Goal: Task Accomplishment & Management: Complete application form

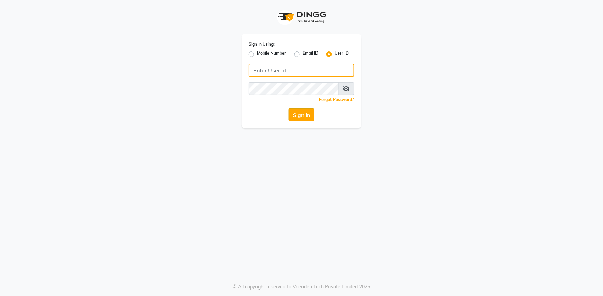
type input "e2555-01"
click at [296, 115] on button "Sign In" at bounding box center [302, 114] width 26 height 13
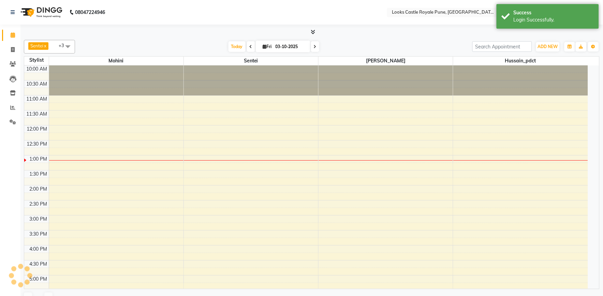
select select "en"
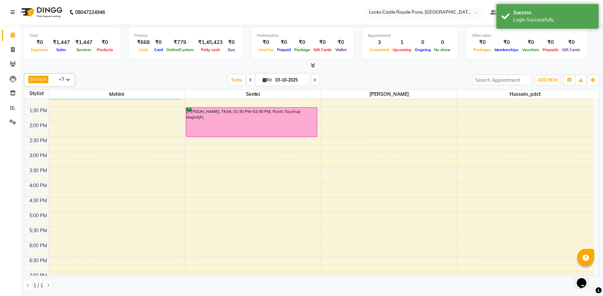
scroll to position [114, 0]
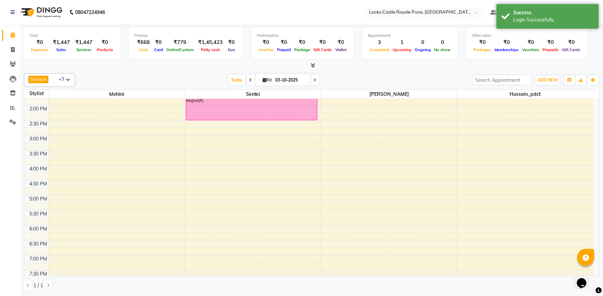
click at [201, 170] on div "10:00 AM 10:30 AM 11:00 AM 11:30 AM 12:00 PM 12:30 PM 1:00 PM 1:30 PM 2:00 PM 2…" at bounding box center [308, 180] width 569 height 390
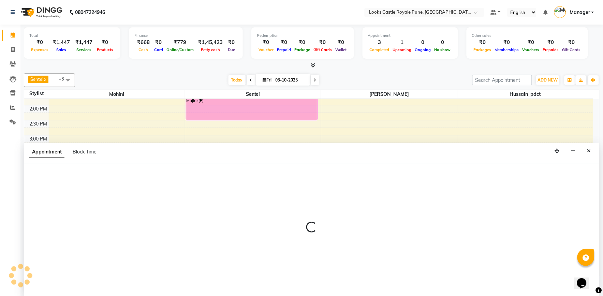
select select "71316"
select select "960"
select select "tentative"
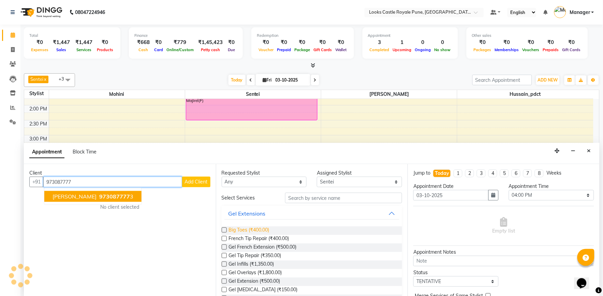
drag, startPoint x: 64, startPoint y: 198, endPoint x: 253, endPoint y: 233, distance: 192.2
click at [64, 198] on span "[PERSON_NAME]" at bounding box center [75, 196] width 44 height 7
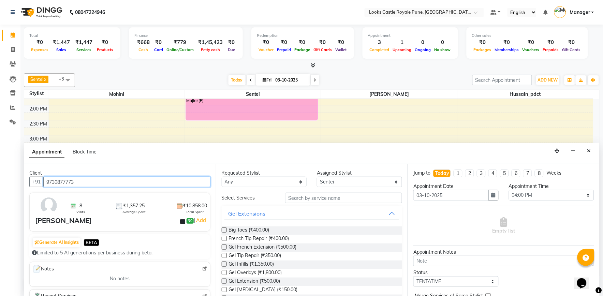
type input "9730877773"
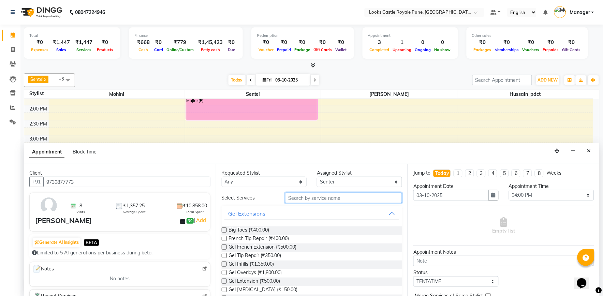
click at [296, 199] on input "text" at bounding box center [343, 198] width 117 height 11
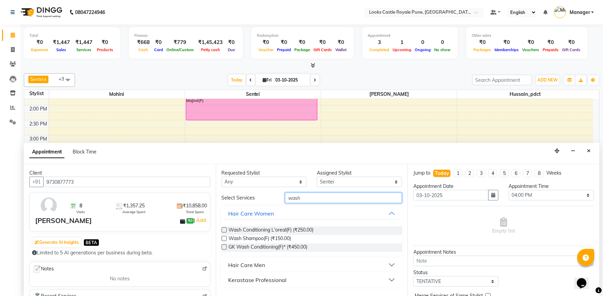
type input "wash"
click at [222, 238] on label at bounding box center [224, 238] width 5 height 5
click at [222, 238] on input "checkbox" at bounding box center [224, 239] width 4 height 4
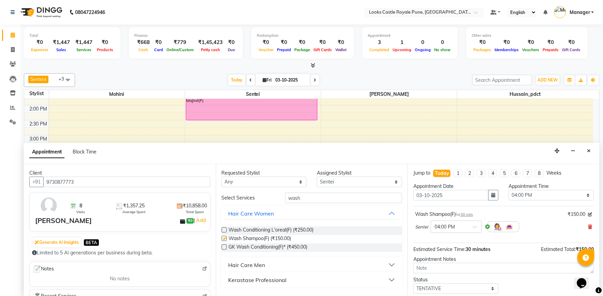
checkbox input "false"
click at [310, 202] on input "wash" at bounding box center [343, 198] width 117 height 11
type input "w"
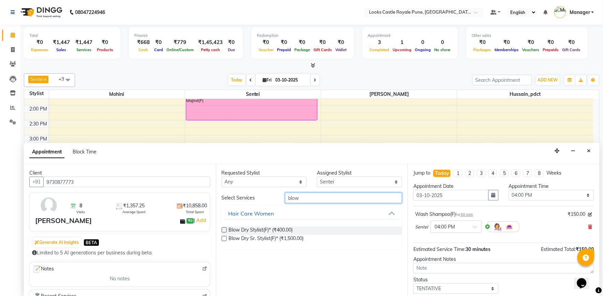
type input "blow"
drag, startPoint x: 224, startPoint y: 231, endPoint x: 243, endPoint y: 231, distance: 18.1
click at [224, 231] on label at bounding box center [224, 230] width 5 height 5
click at [224, 231] on input "checkbox" at bounding box center [224, 231] width 4 height 4
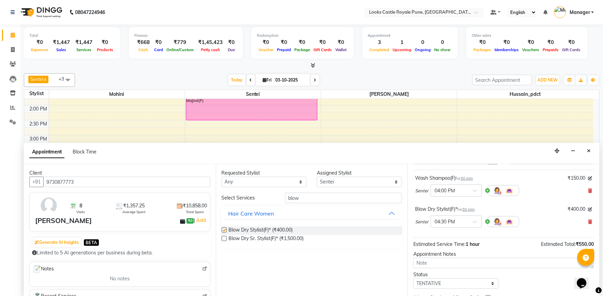
checkbox input "false"
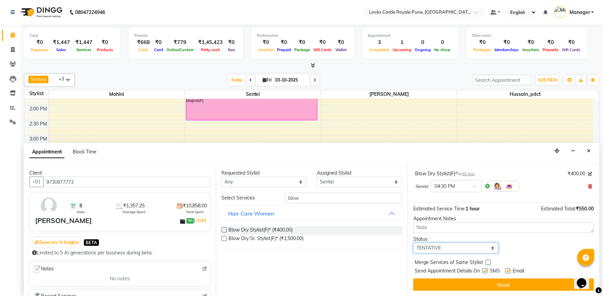
click at [451, 248] on select "Select TENTATIVE CONFIRM CHECK-IN UPCOMING" at bounding box center [455, 248] width 85 height 11
select select "confirm booking"
click at [414, 243] on select "Select TENTATIVE CONFIRM CHECK-IN UPCOMING" at bounding box center [455, 248] width 85 height 11
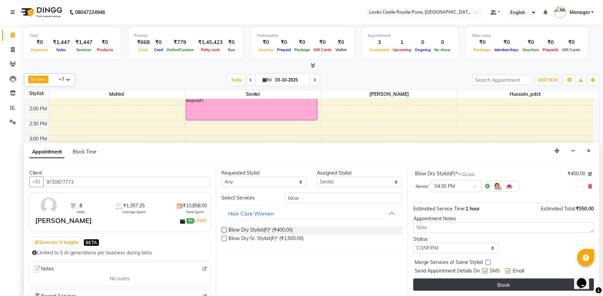
click at [468, 283] on button "Book" at bounding box center [503, 285] width 181 height 12
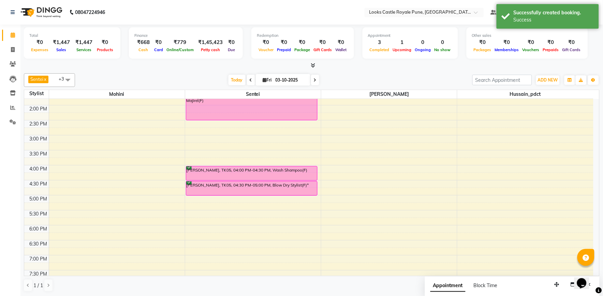
scroll to position [0, 0]
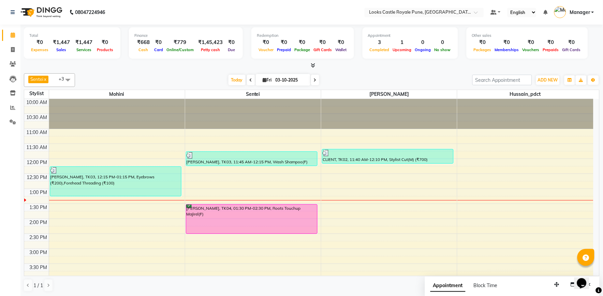
click at [321, 166] on td at bounding box center [321, 163] width 545 height 8
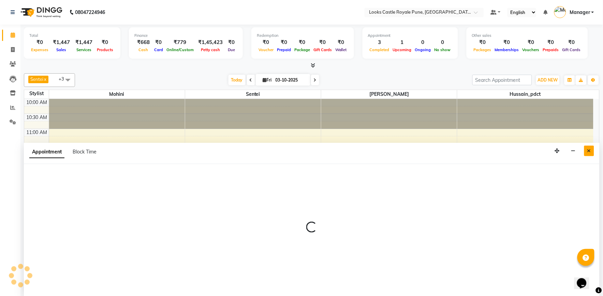
select select "71316"
select select "720"
select select "tentative"
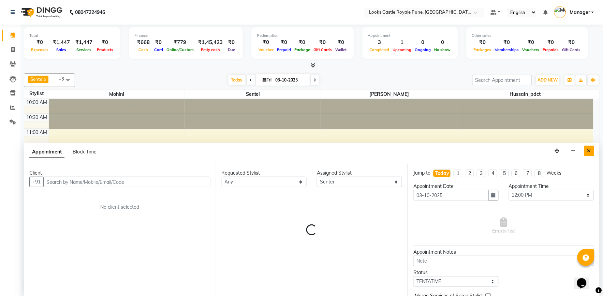
click at [591, 150] on button "Close" at bounding box center [589, 151] width 10 height 11
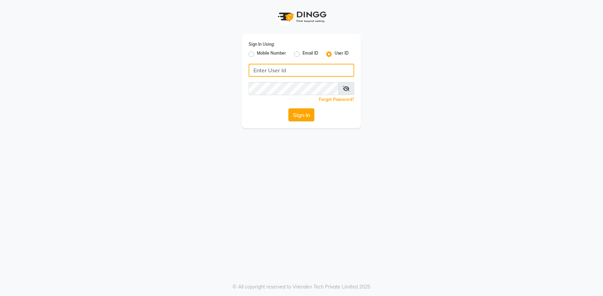
type input "e2555-01"
click at [302, 113] on button "Sign In" at bounding box center [302, 114] width 26 height 13
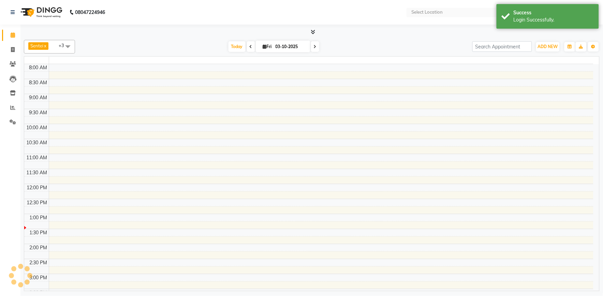
select select "en"
